Goal: Task Accomplishment & Management: Complete application form

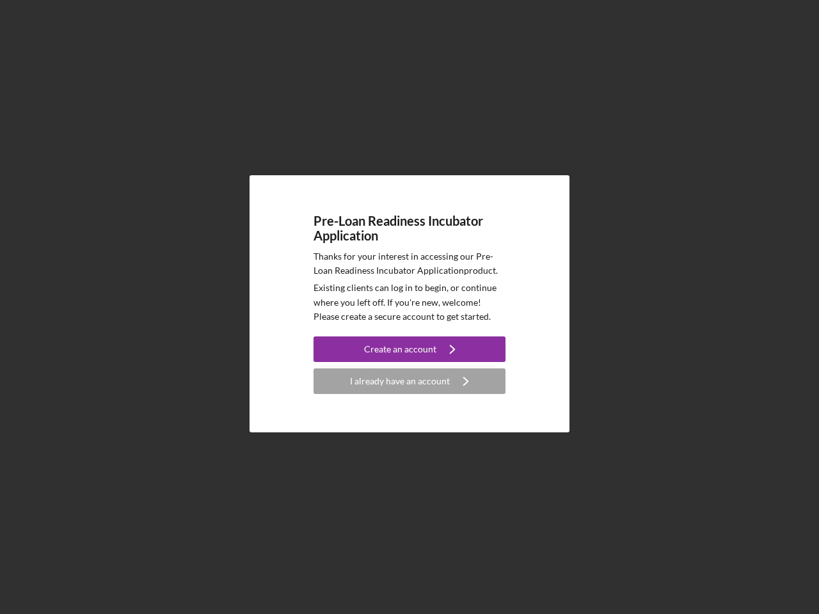
click at [410, 307] on p "Existing clients can log in to begin, or continue where you left off. If you're…" at bounding box center [410, 302] width 192 height 43
click at [410, 349] on div "Create an account" at bounding box center [400, 350] width 72 height 26
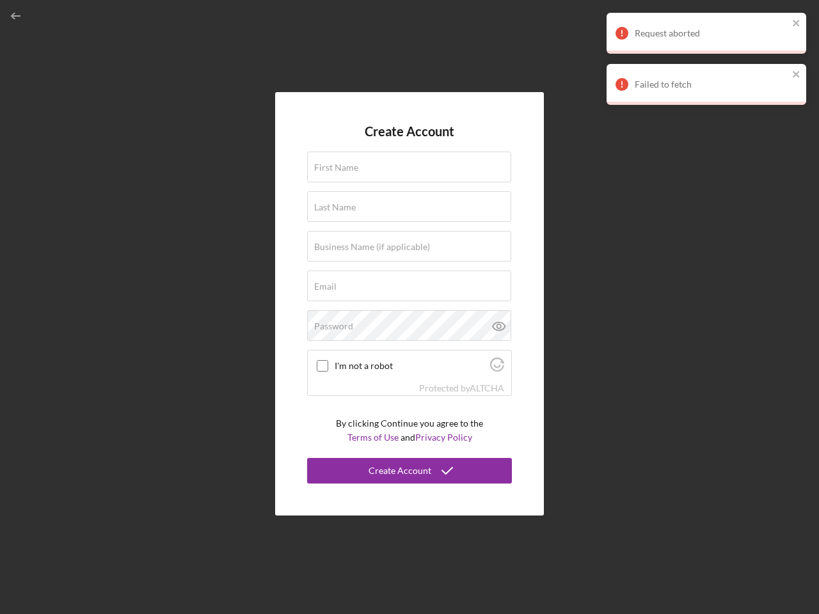
click at [410, 381] on div "Protected by [PERSON_NAME]" at bounding box center [410, 388] width 204 height 14
